Goal: Task Accomplishment & Management: Manage account settings

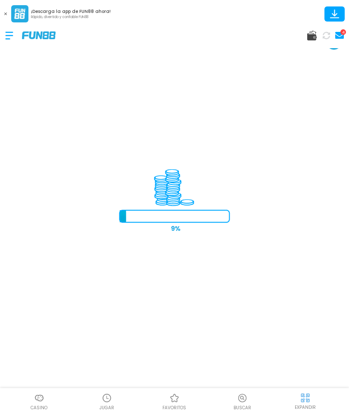
click at [6, 36] on div at bounding box center [13, 35] width 17 height 25
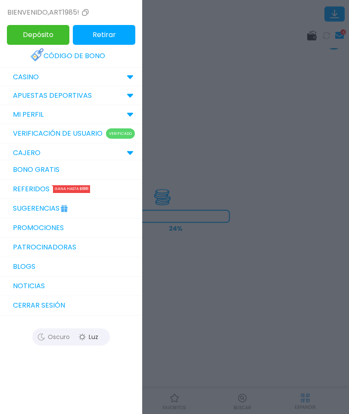
click at [13, 75] on p "CASINO" at bounding box center [26, 77] width 26 height 10
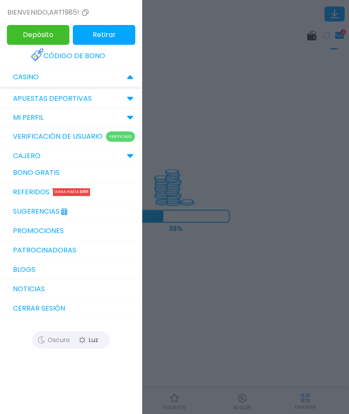
click at [19, 77] on p "CASINO" at bounding box center [26, 77] width 26 height 10
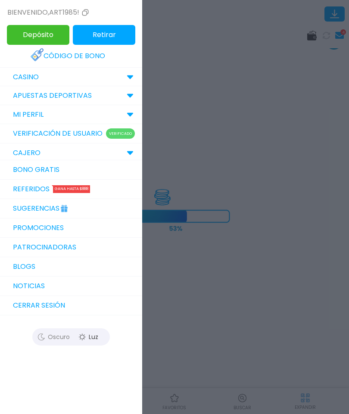
click at [312, 216] on div at bounding box center [174, 207] width 349 height 414
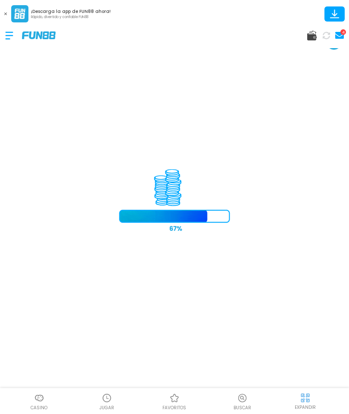
click at [244, 396] on icon at bounding box center [242, 398] width 11 height 10
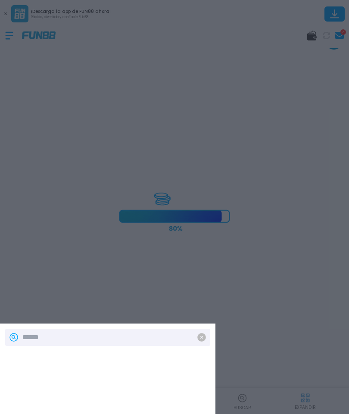
click at [317, 35] on div at bounding box center [174, 207] width 349 height 414
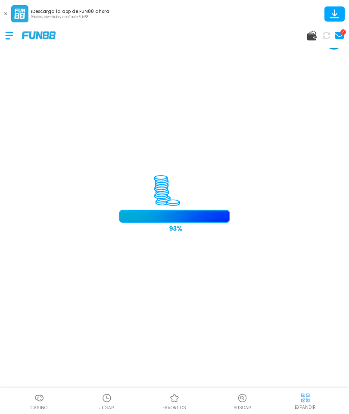
click at [310, 44] on div "4" at bounding box center [174, 35] width 349 height 26
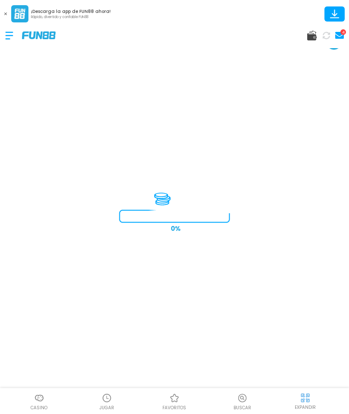
click at [307, 39] on icon at bounding box center [311, 36] width 9 height 10
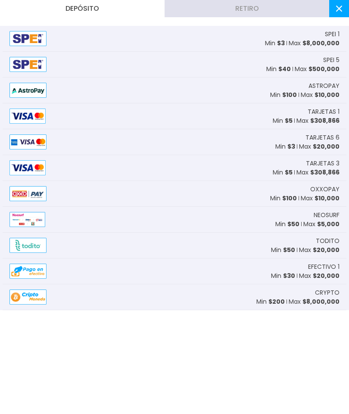
click at [306, 41] on span "$ 8,000,000" at bounding box center [320, 43] width 37 height 9
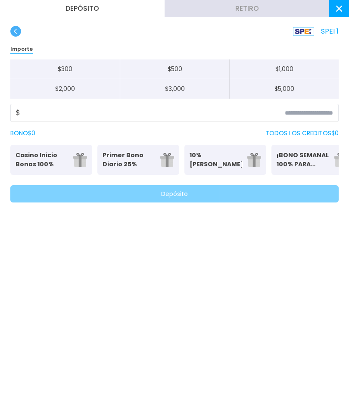
click at [12, 26] on icon "button" at bounding box center [15, 31] width 11 height 11
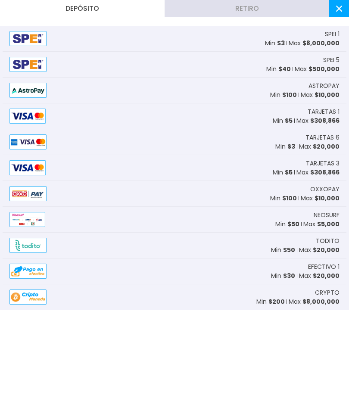
click at [337, 12] on button at bounding box center [339, 8] width 20 height 17
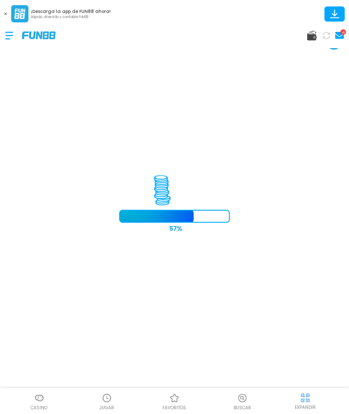
click at [2, 15] on button at bounding box center [5, 13] width 11 height 11
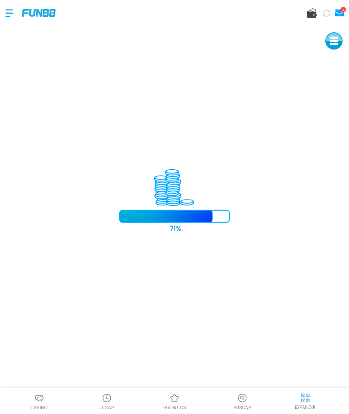
click at [3, 11] on div "4" at bounding box center [174, 13] width 349 height 26
click at [6, 5] on div at bounding box center [13, 12] width 17 height 25
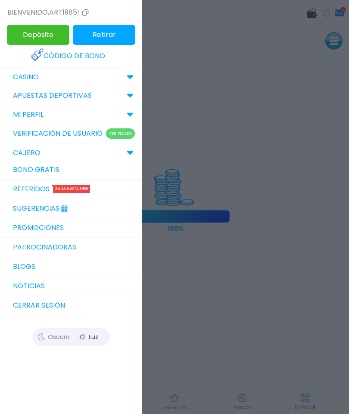
click at [20, 79] on p "CASINO" at bounding box center [26, 77] width 26 height 10
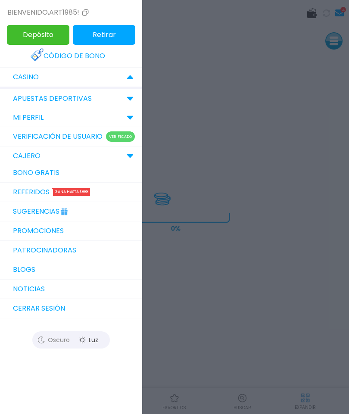
click at [16, 119] on p "MI PERFIL" at bounding box center [28, 117] width 31 height 10
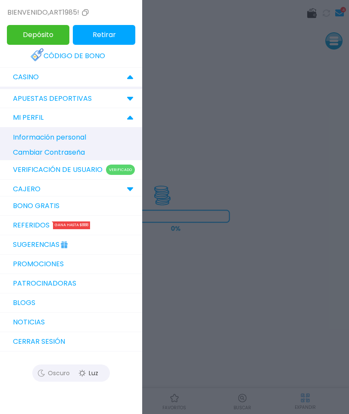
click at [245, 301] on div at bounding box center [174, 207] width 349 height 414
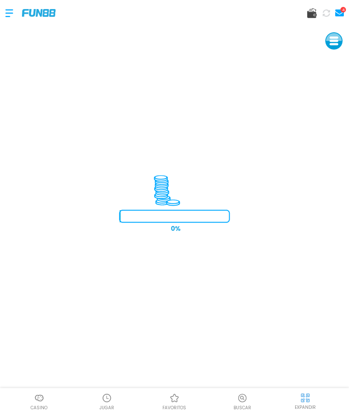
click at [177, 404] on div at bounding box center [174, 398] width 13 height 13
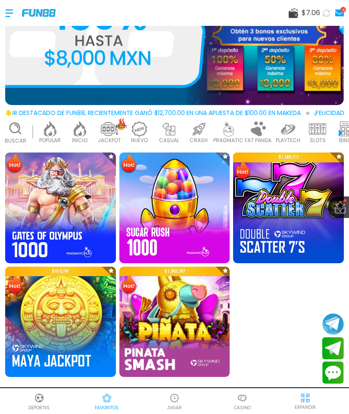
scroll to position [119, 0]
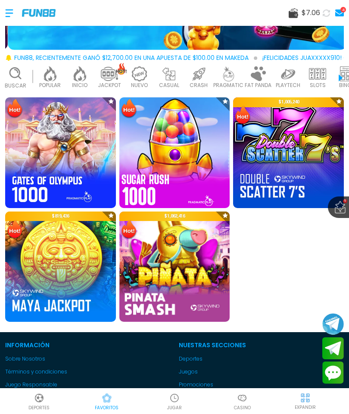
click at [181, 142] on img at bounding box center [175, 153] width 122 height 122
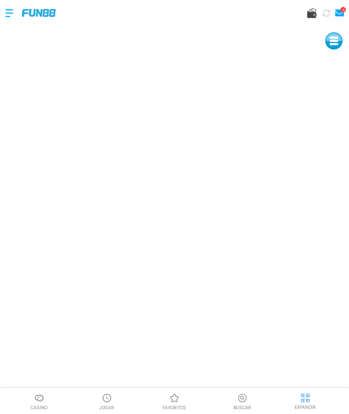
click at [6, 10] on div at bounding box center [13, 12] width 17 height 25
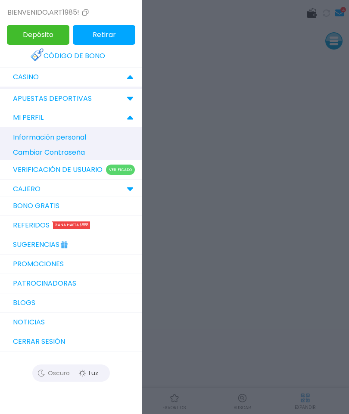
click at [44, 50] on link "Código de bono" at bounding box center [71, 56] width 81 height 19
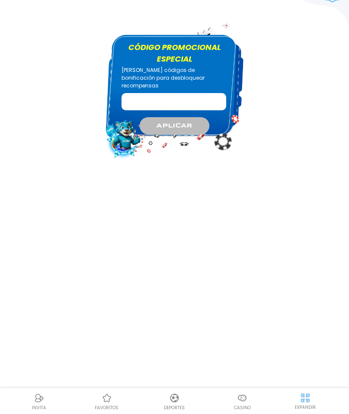
click at [138, 93] on input "Código promocional especial" at bounding box center [174, 101] width 105 height 17
